Goal: Find contact information: Find contact information

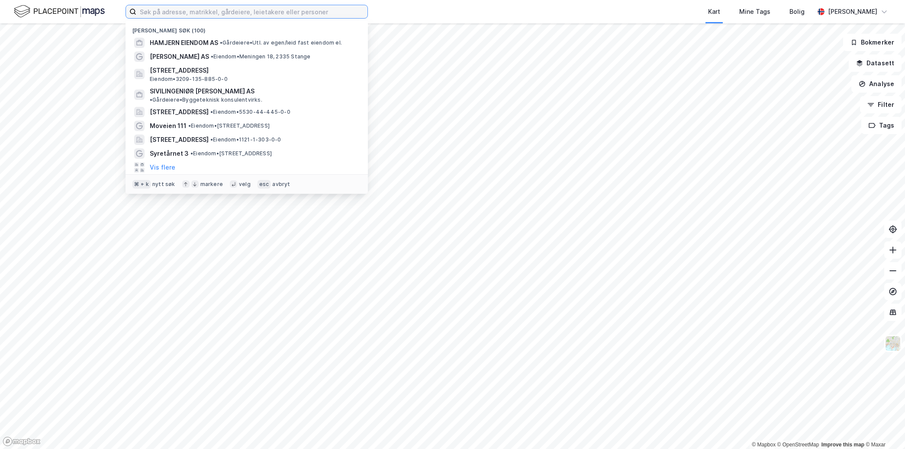
click at [175, 12] on input at bounding box center [251, 11] width 231 height 13
paste input "Åsamyrane 320"
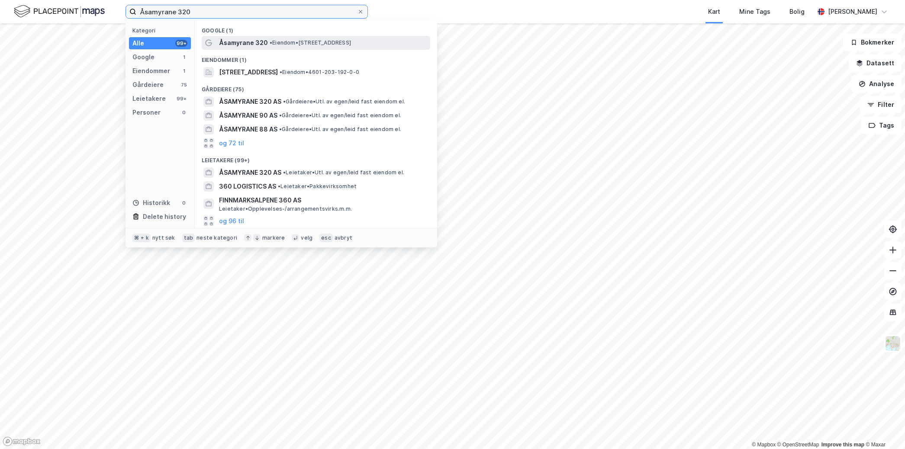
type input "Åsamyrane 320"
click at [261, 45] on span "Åsamyrane 320" at bounding box center [243, 43] width 49 height 10
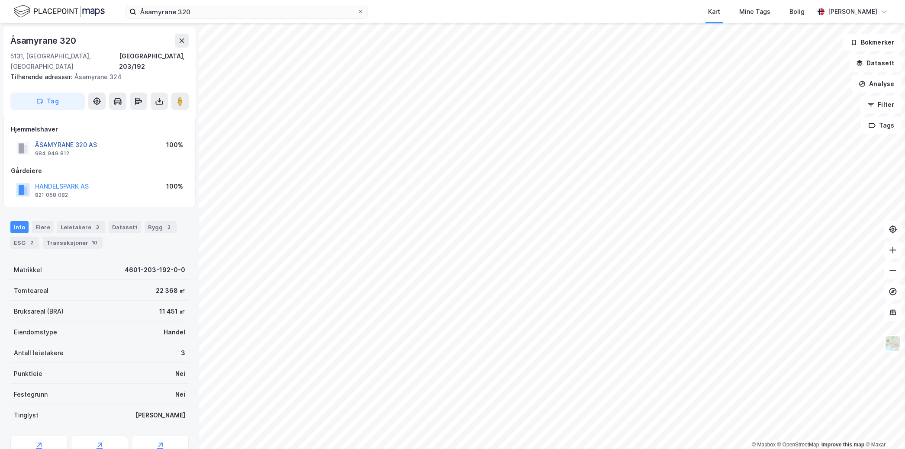
click at [0, 0] on button "ÅSAMYRANE 320 AS" at bounding box center [0, 0] width 0 height 0
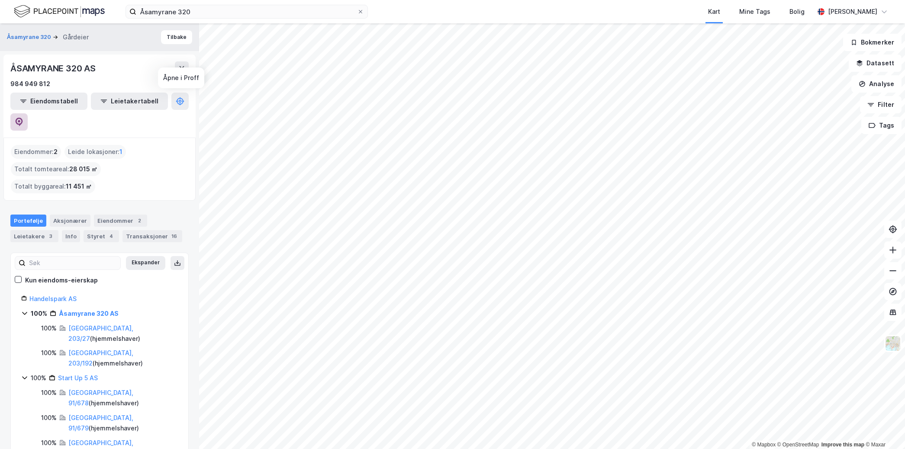
click at [23, 118] on icon at bounding box center [19, 122] width 7 height 9
